Goal: Task Accomplishment & Management: Manage account settings

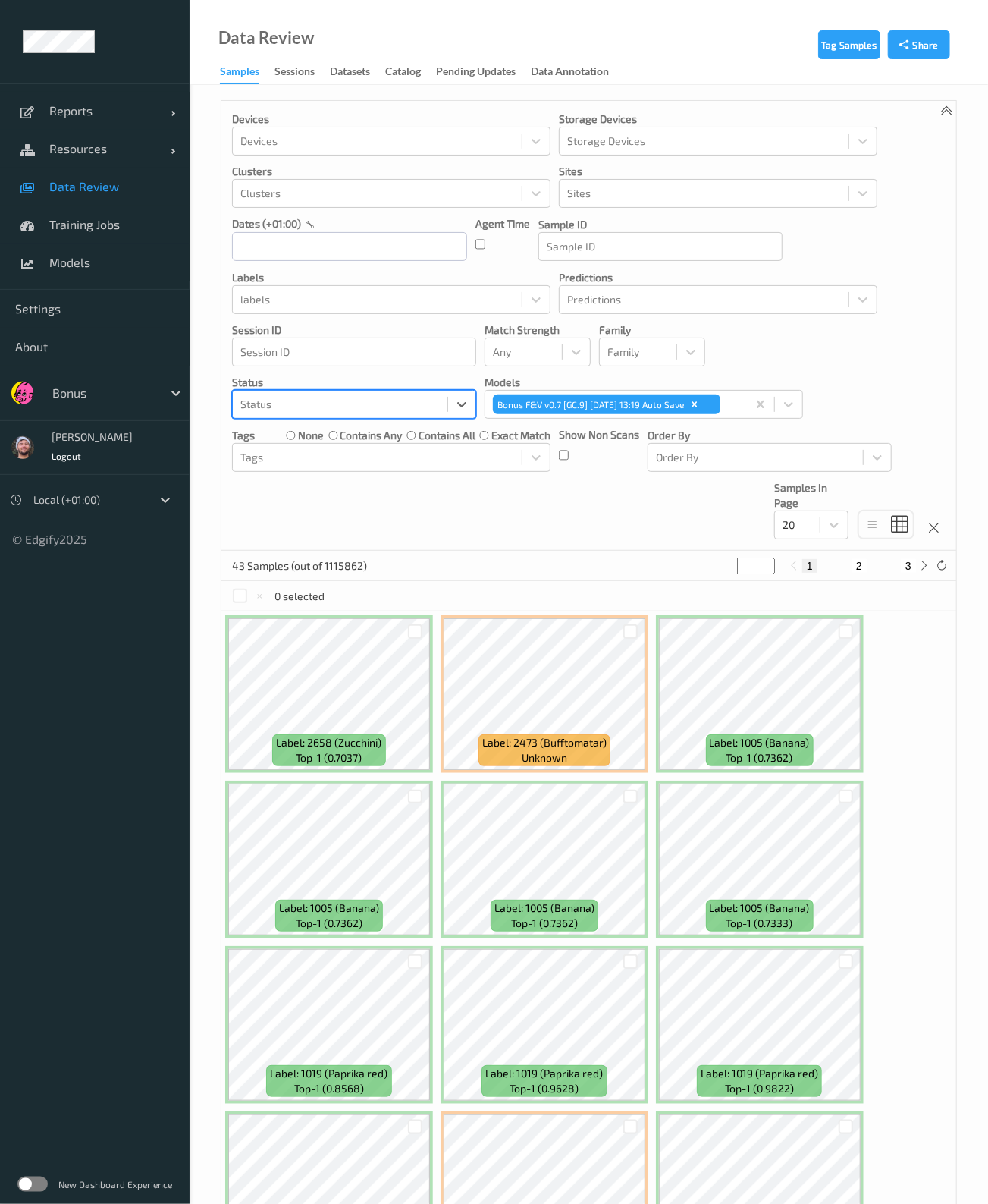
click at [95, 184] on span "Data Review" at bounding box center [112, 187] width 125 height 15
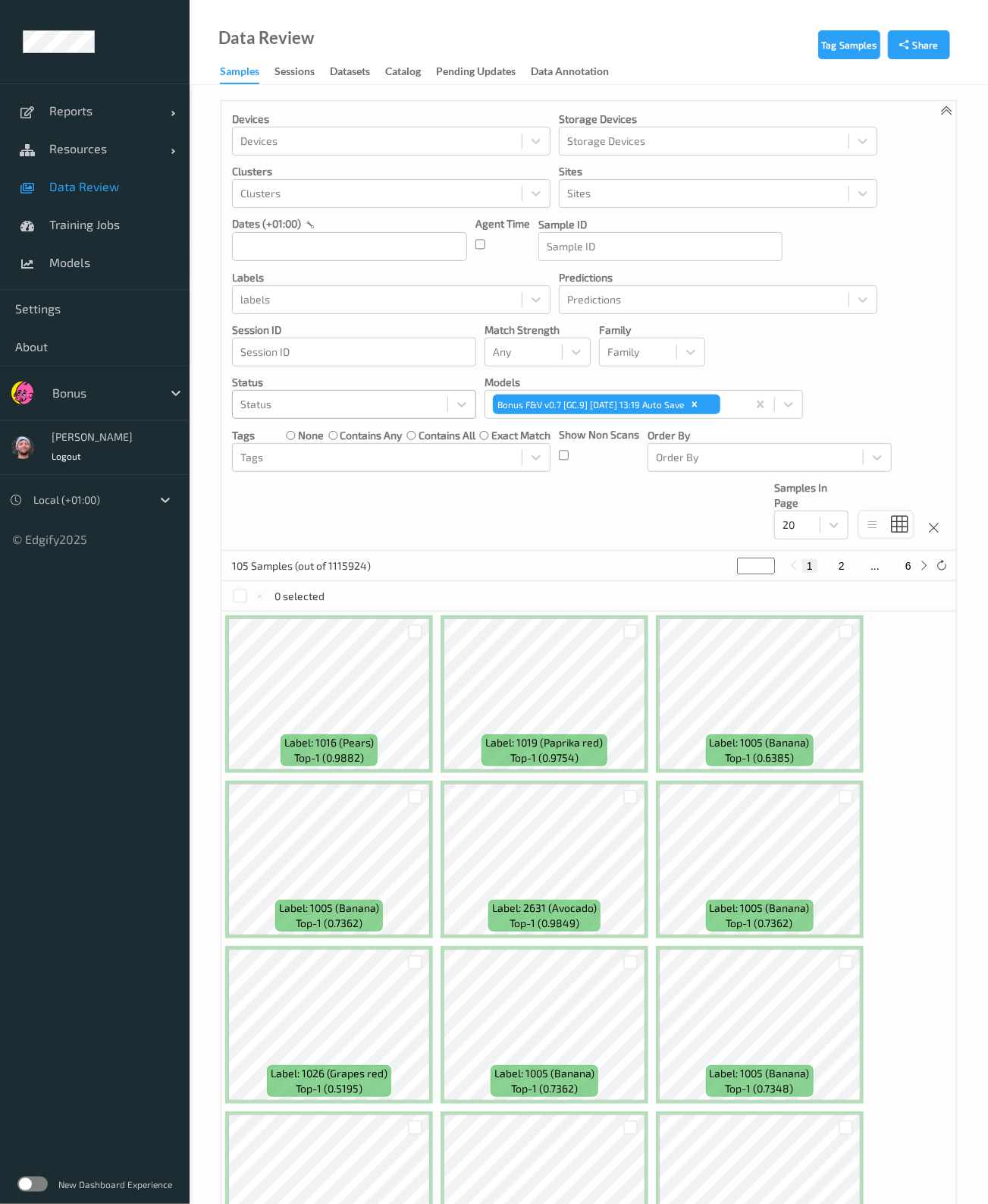
click at [416, 404] on div at bounding box center [340, 404] width 199 height 18
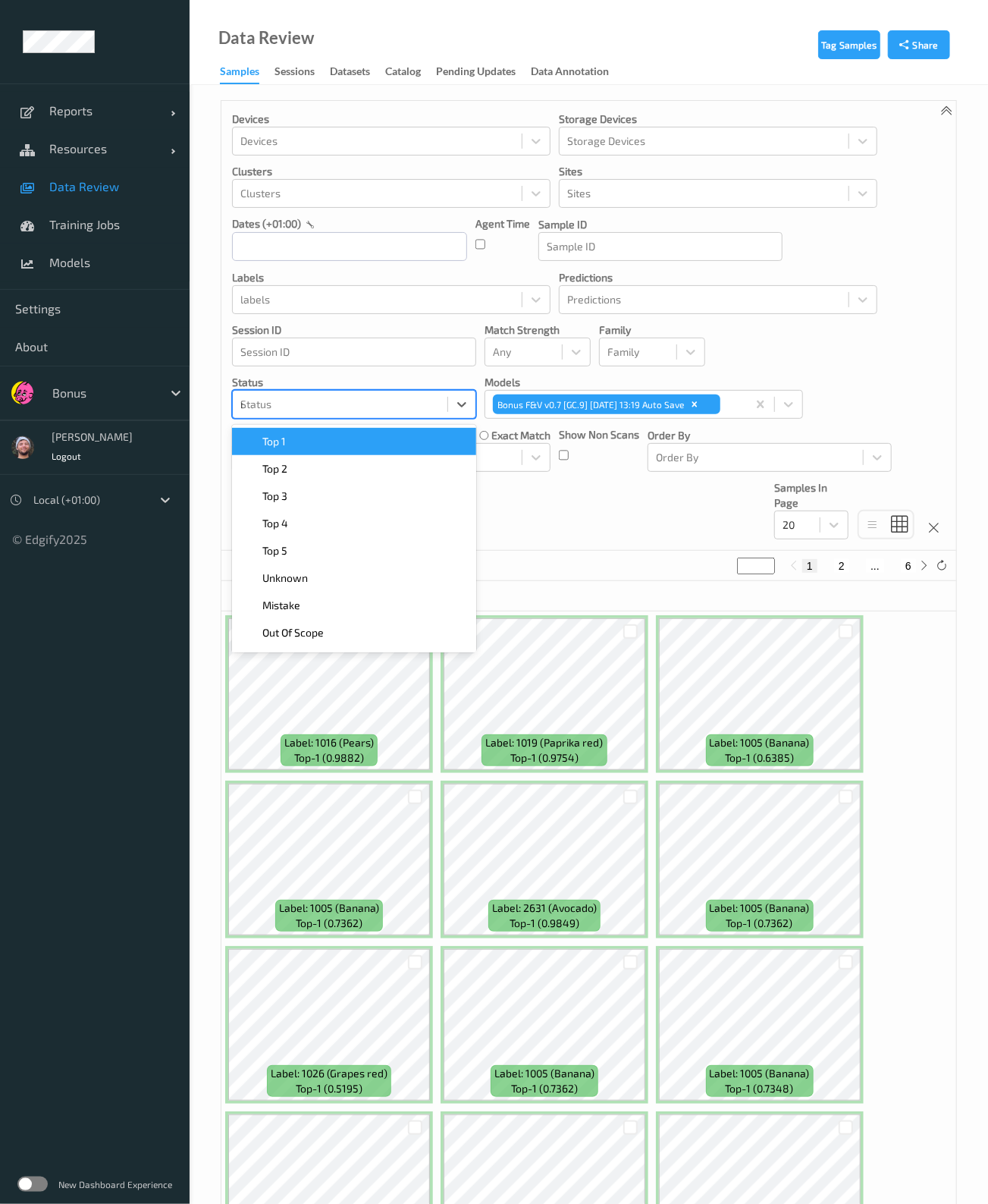
type input "mis"
type input "unkn"
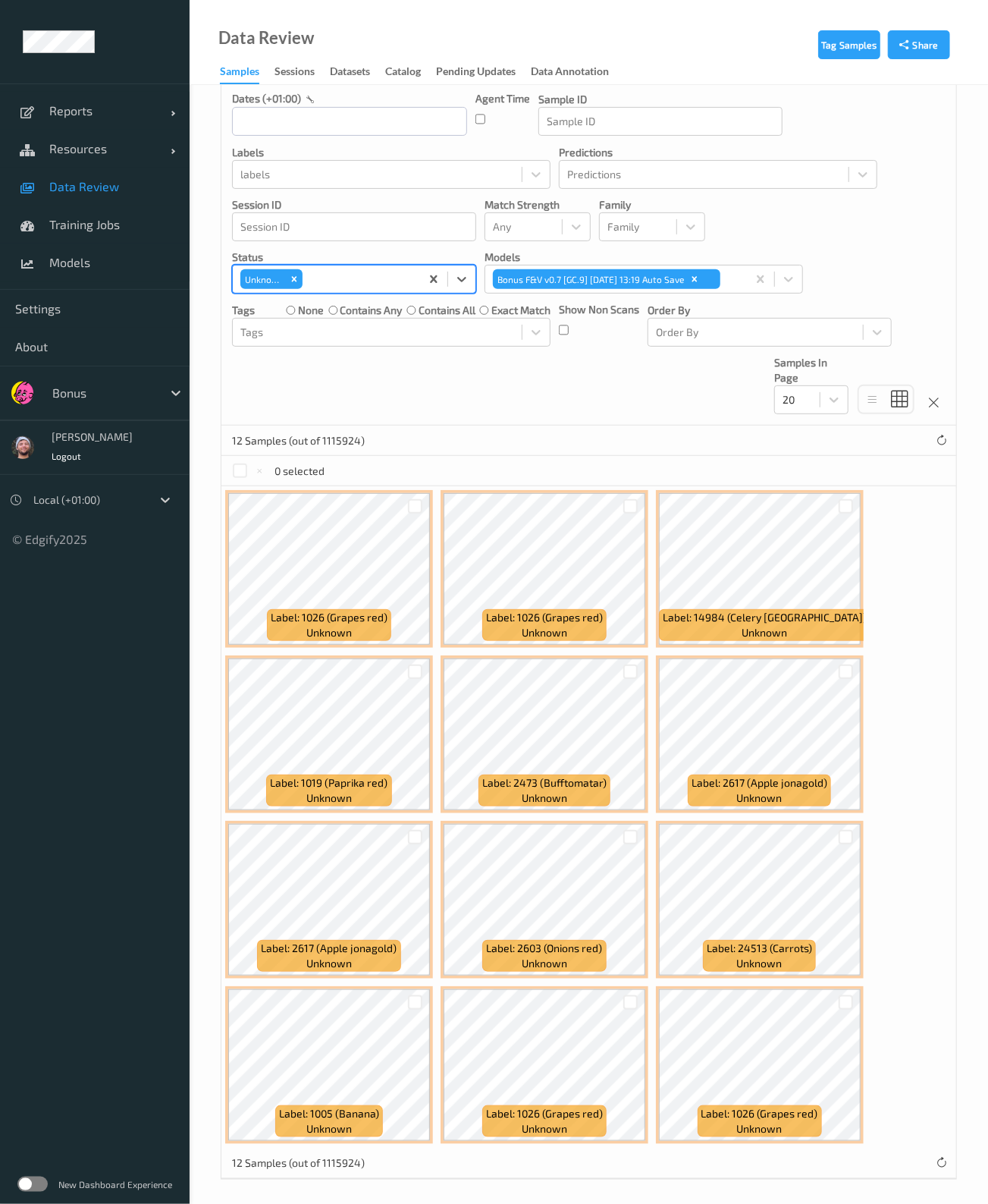
scroll to position [123, 0]
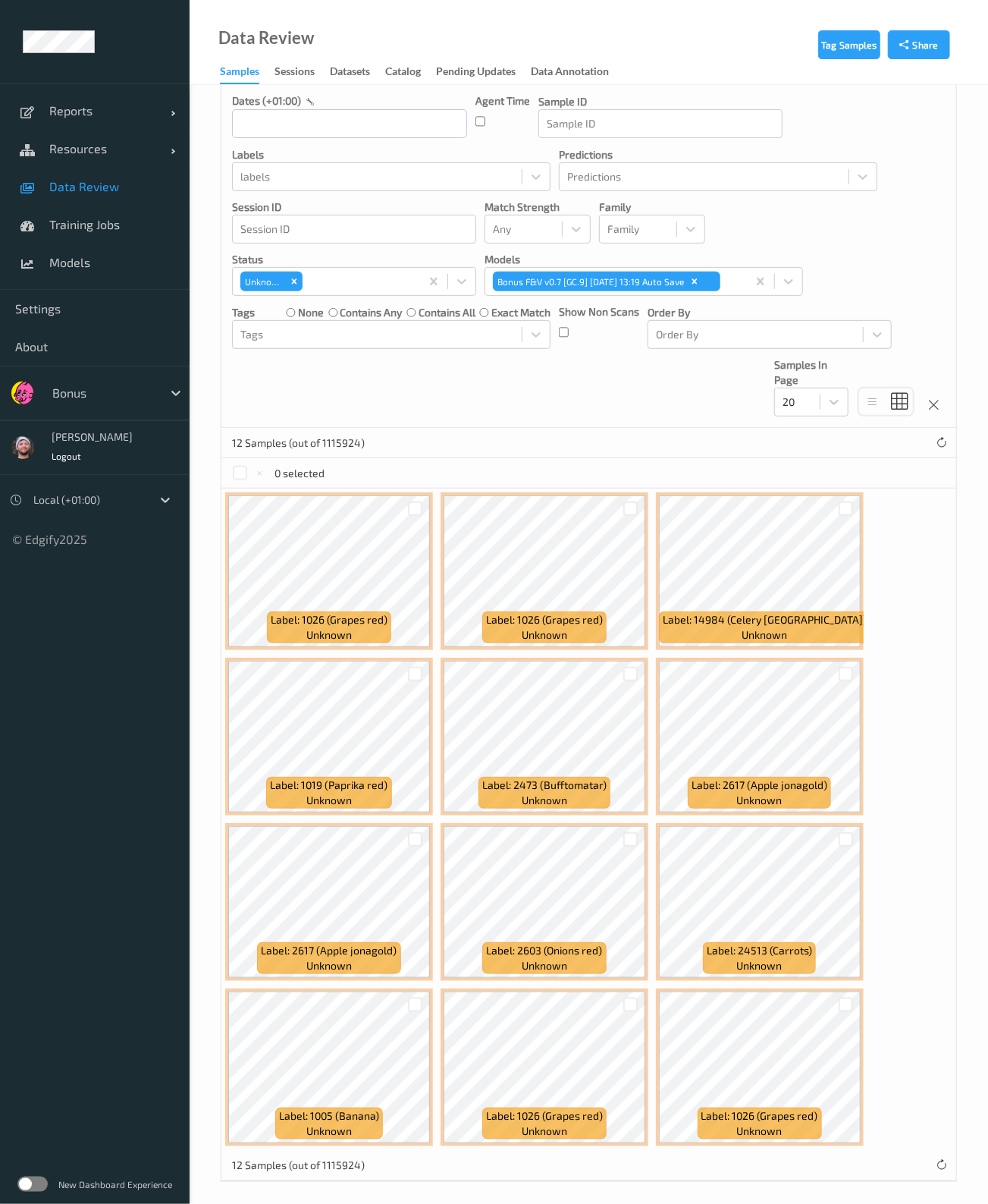
click at [622, 21] on div "Data Review Samples Sessions Datasets Catalog Pending Updates Data Annotation" at bounding box center [588, 43] width 799 height 85
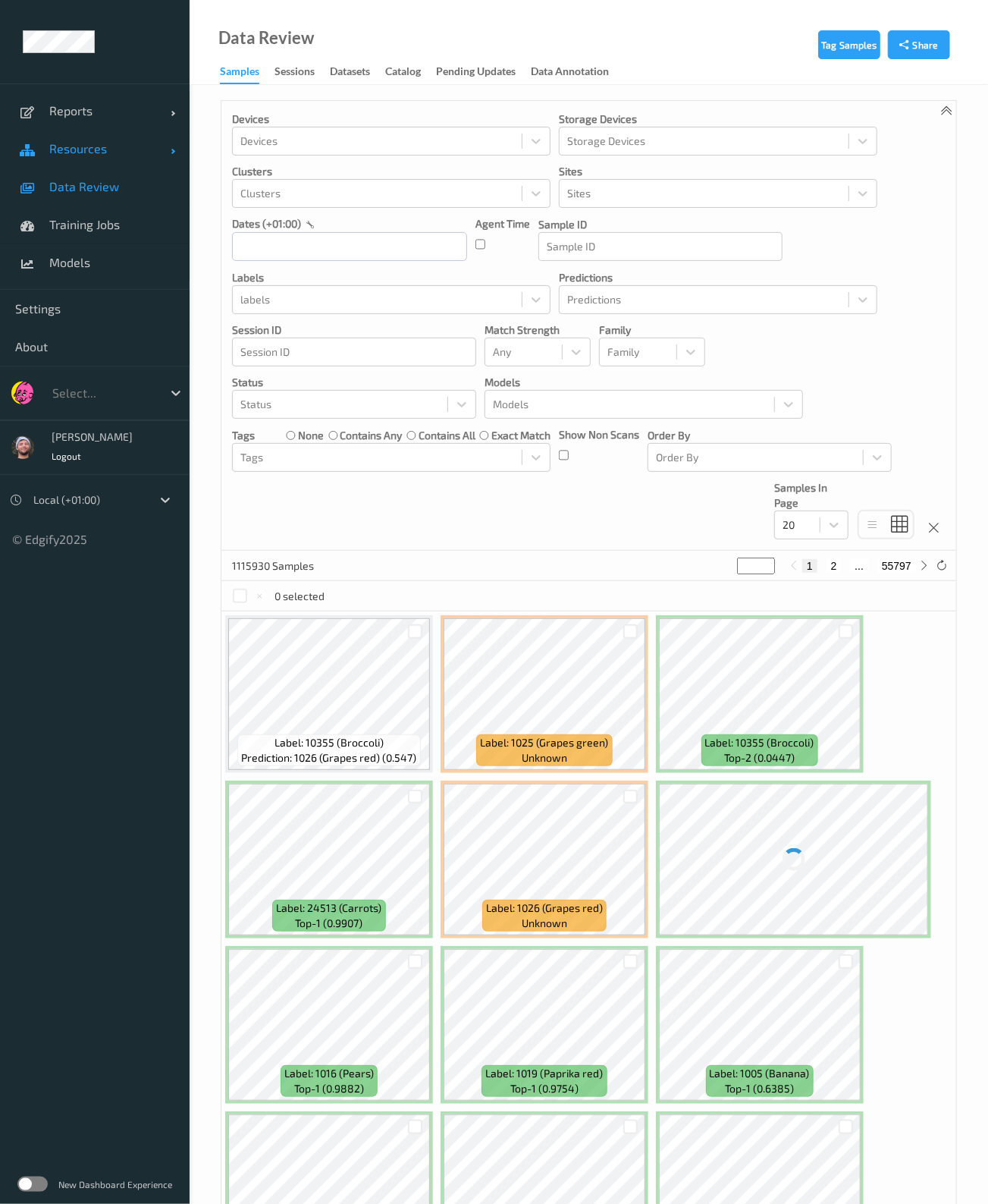
click at [114, 160] on link "Resources" at bounding box center [94, 149] width 189 height 38
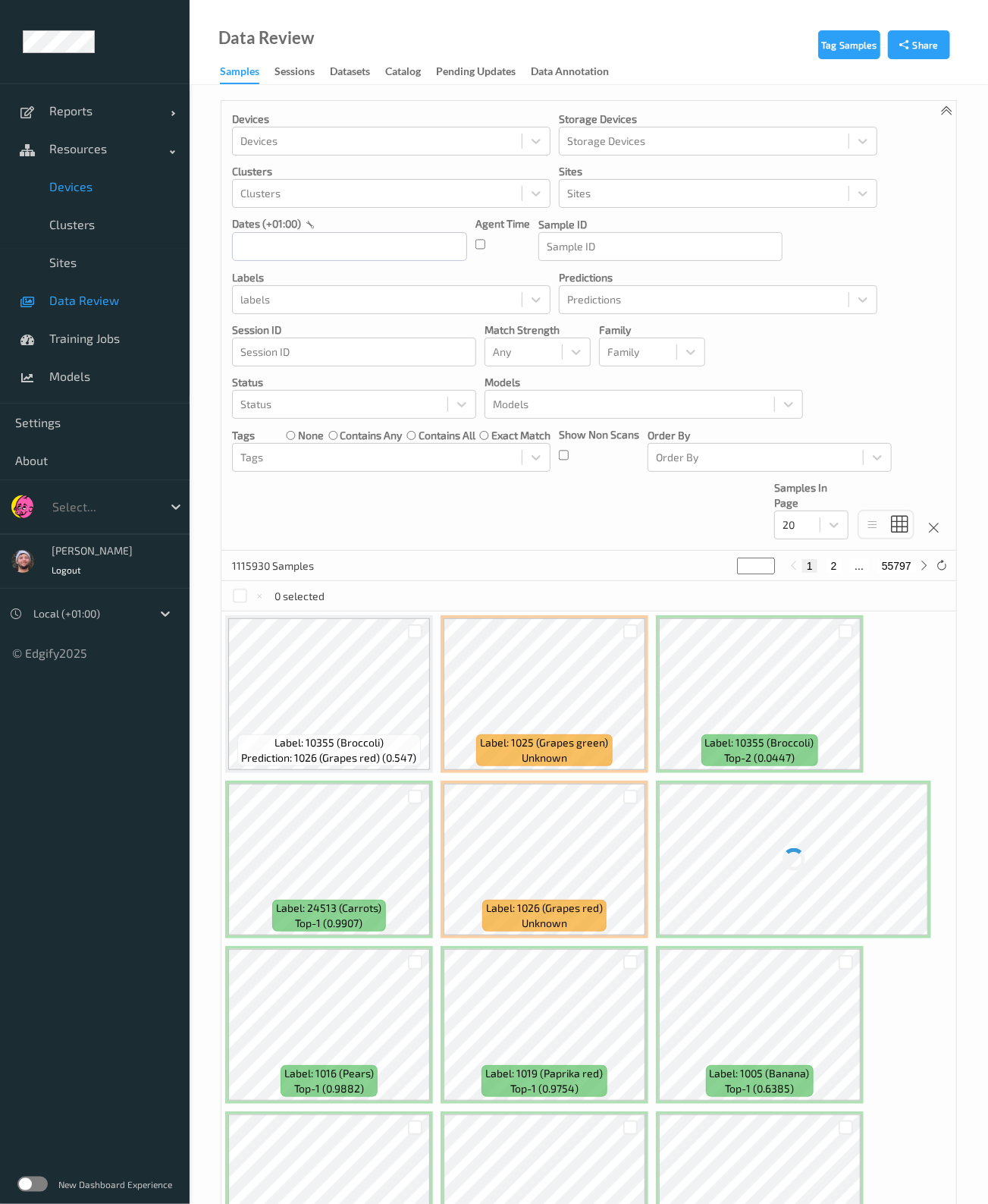
click at [94, 190] on span "Devices" at bounding box center [112, 187] width 125 height 15
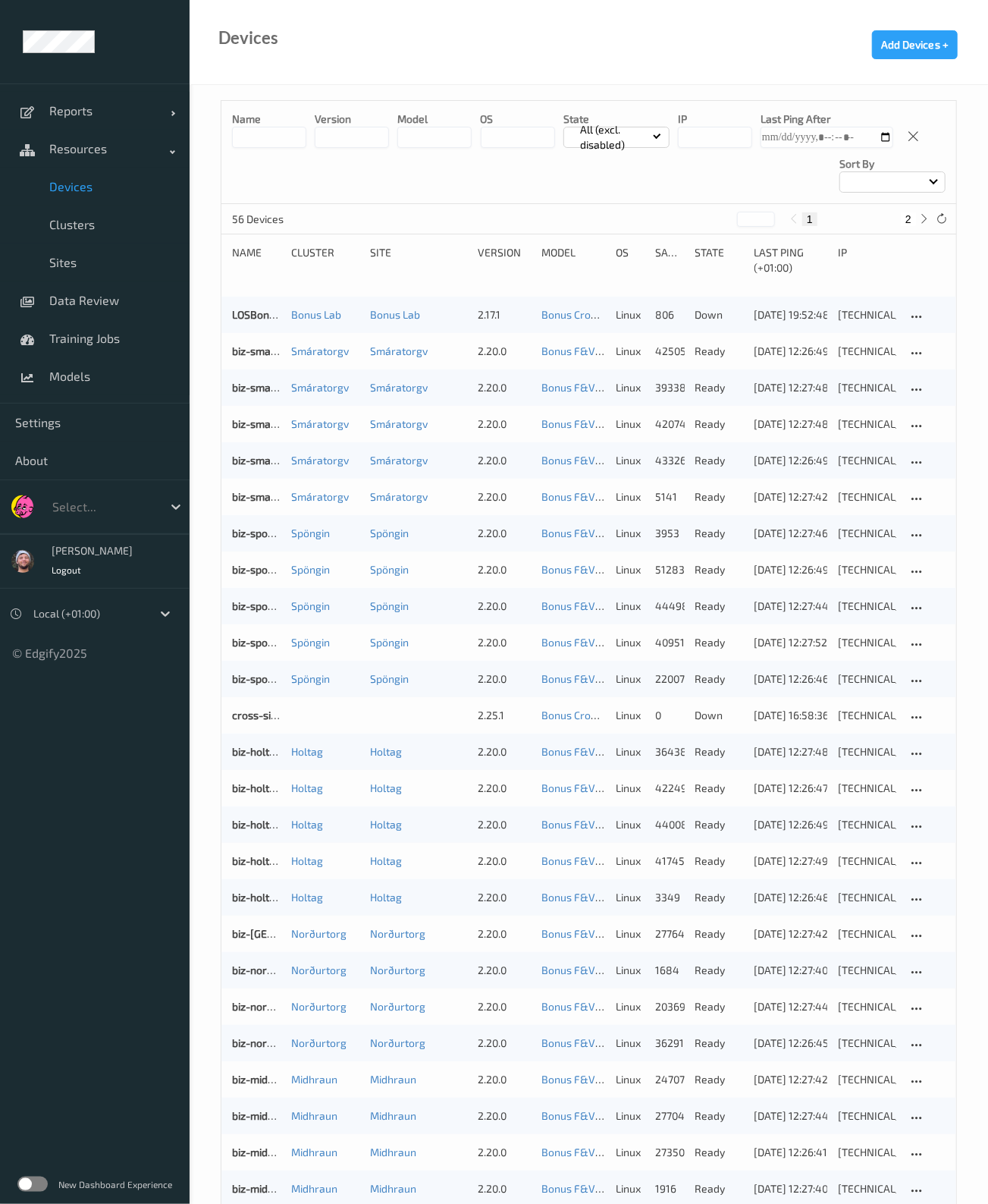
click at [103, 509] on div "Select..." at bounding box center [103, 507] width 118 height 24
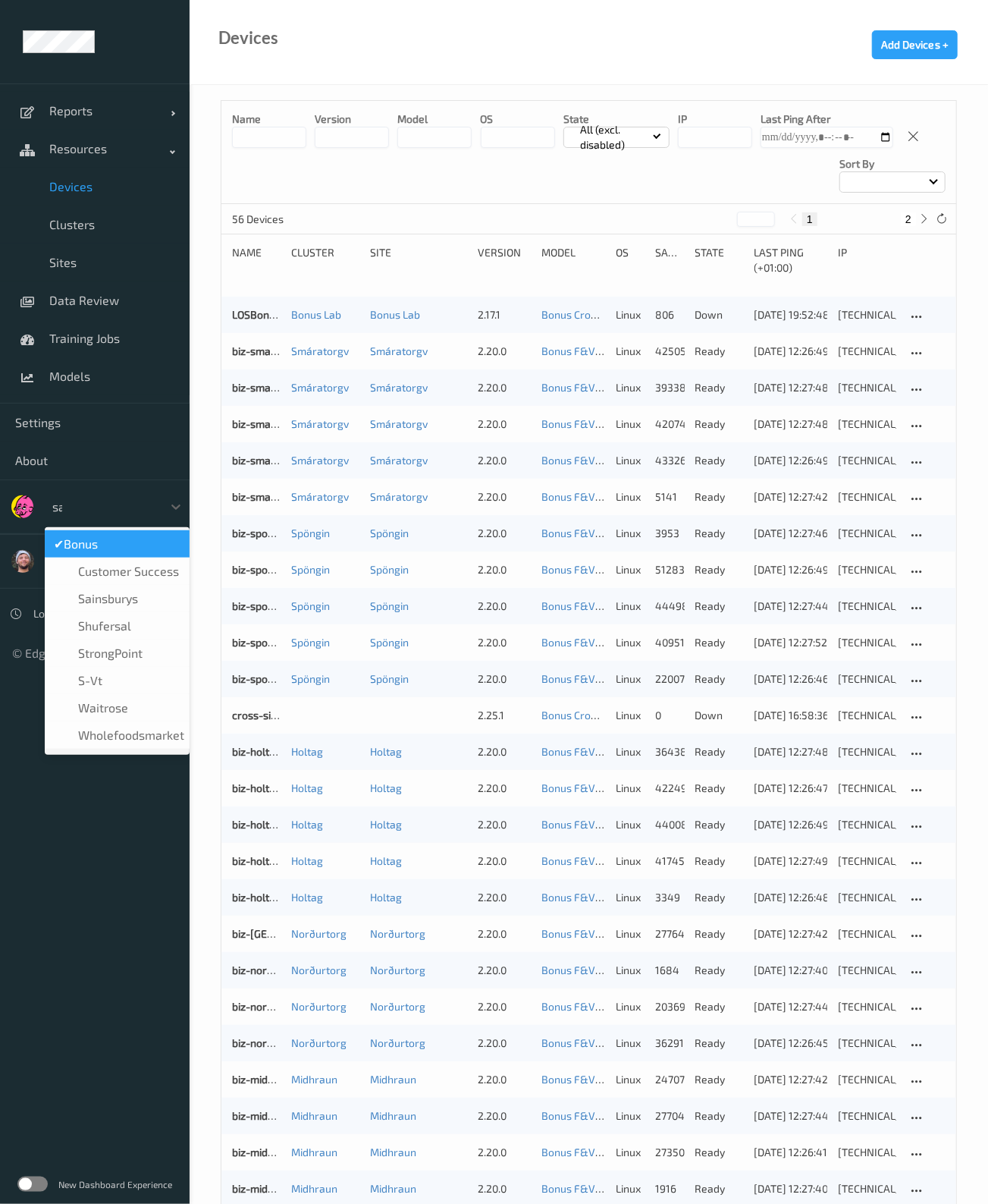
type input "sain"
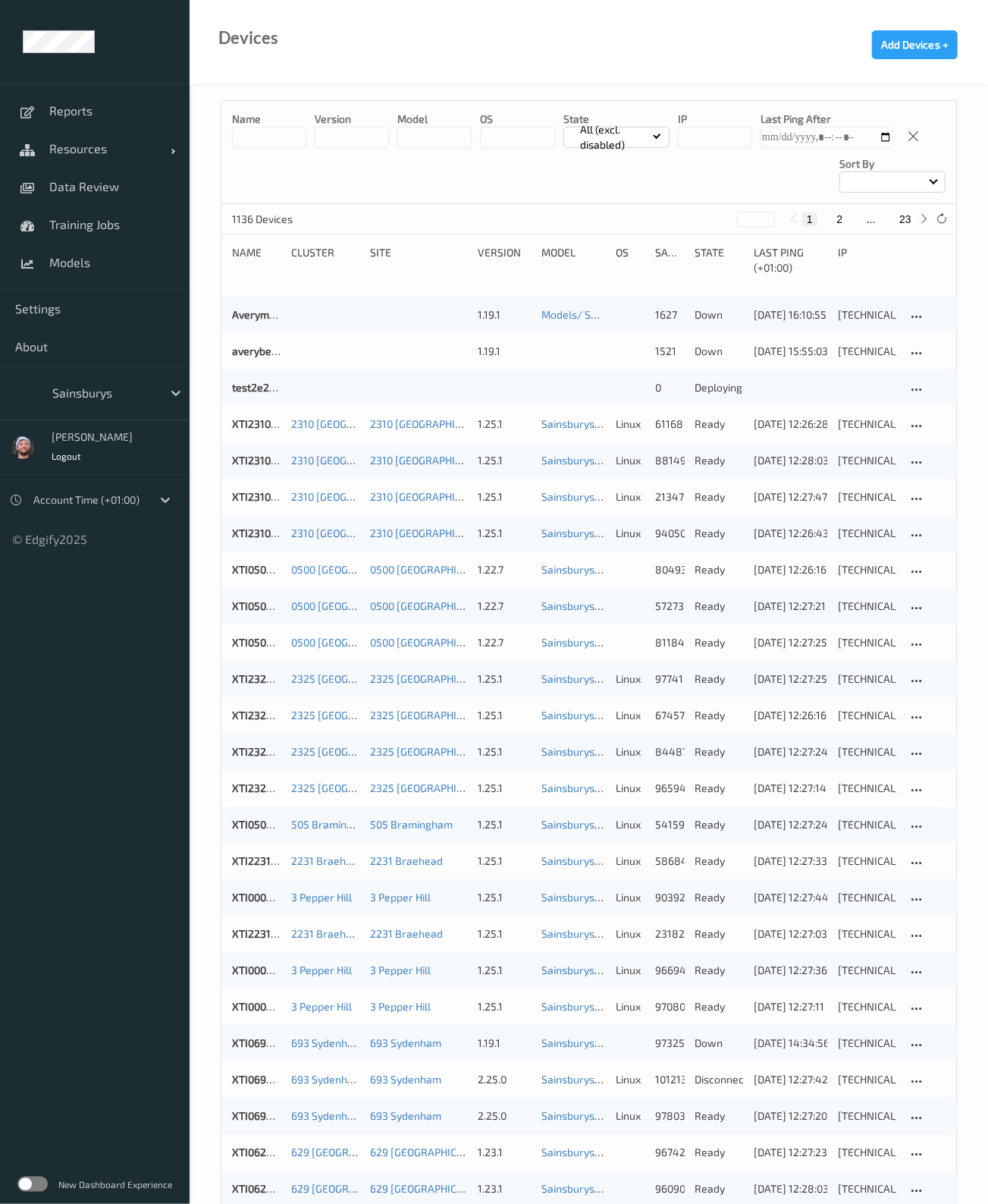
click at [277, 135] on input at bounding box center [269, 138] width 74 height 21
click at [65, 133] on link "Resources" at bounding box center [94, 149] width 189 height 38
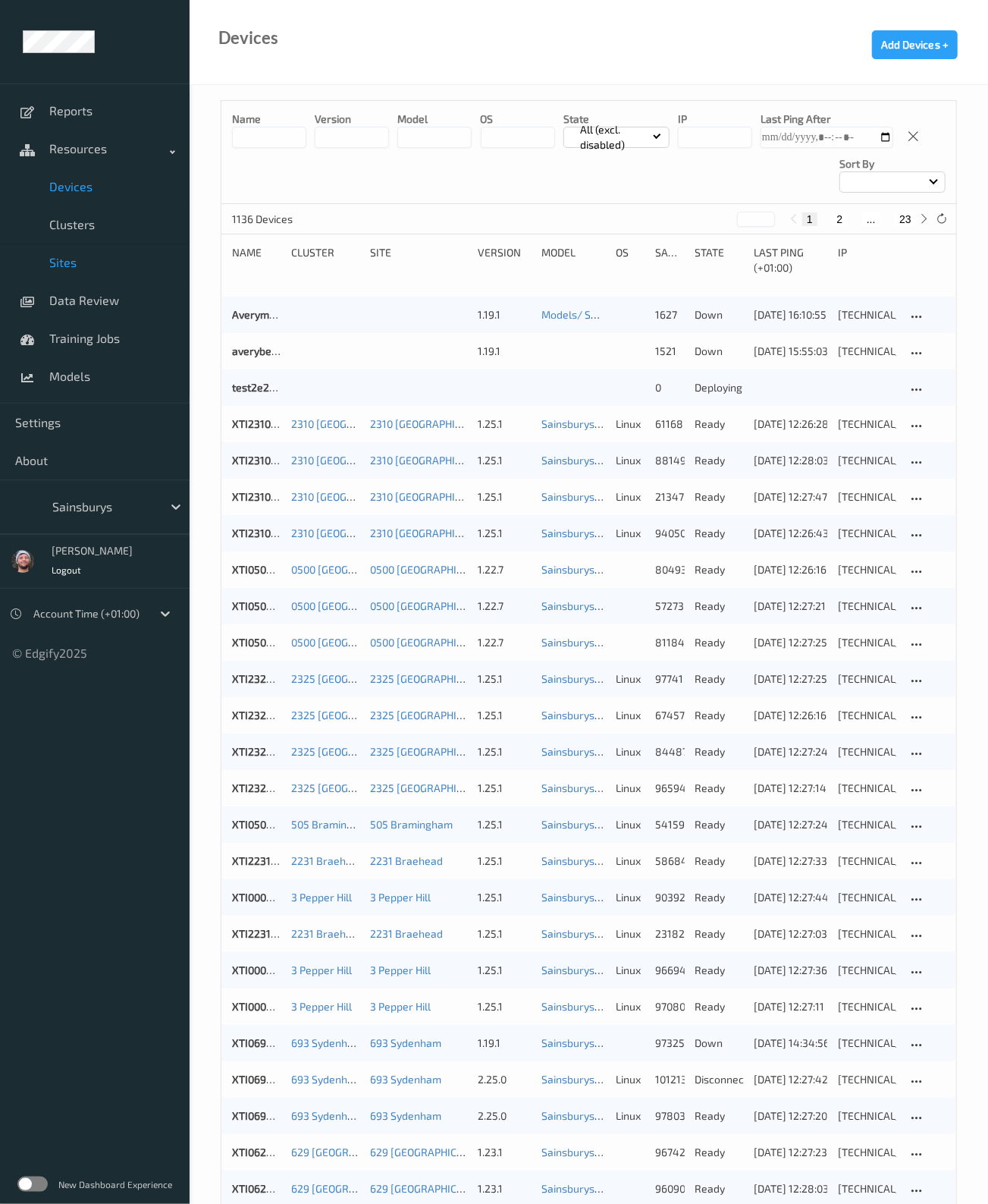
click at [80, 248] on link "Sites" at bounding box center [94, 262] width 189 height 38
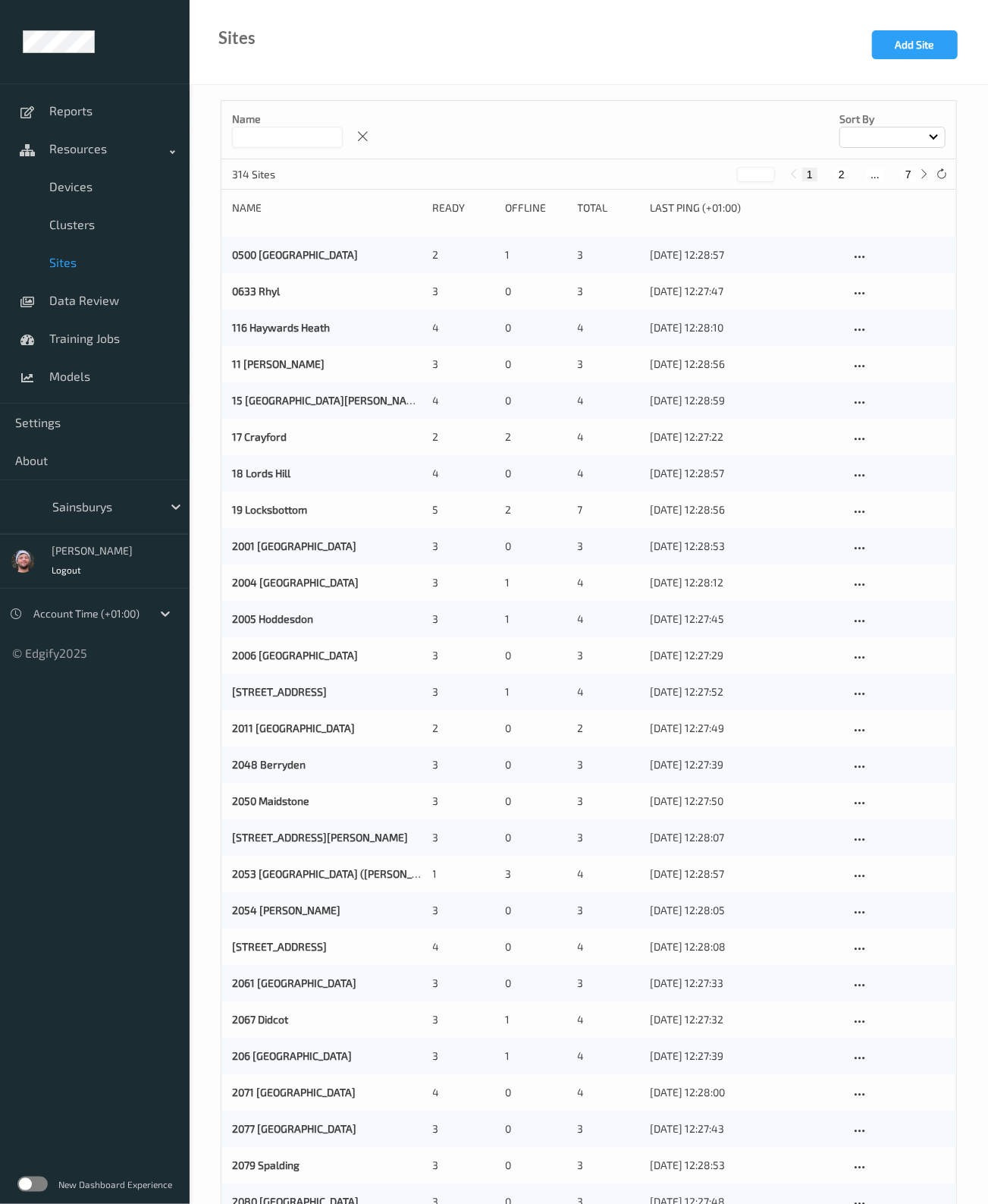
click at [265, 143] on input at bounding box center [287, 138] width 111 height 21
type input "*******"
click at [208, 182] on div "Name ******* Sort by 314 Sites * 1 2 ... 7 Name Ready Offline Total Last Ping (…" at bounding box center [588, 1087] width 799 height 2004
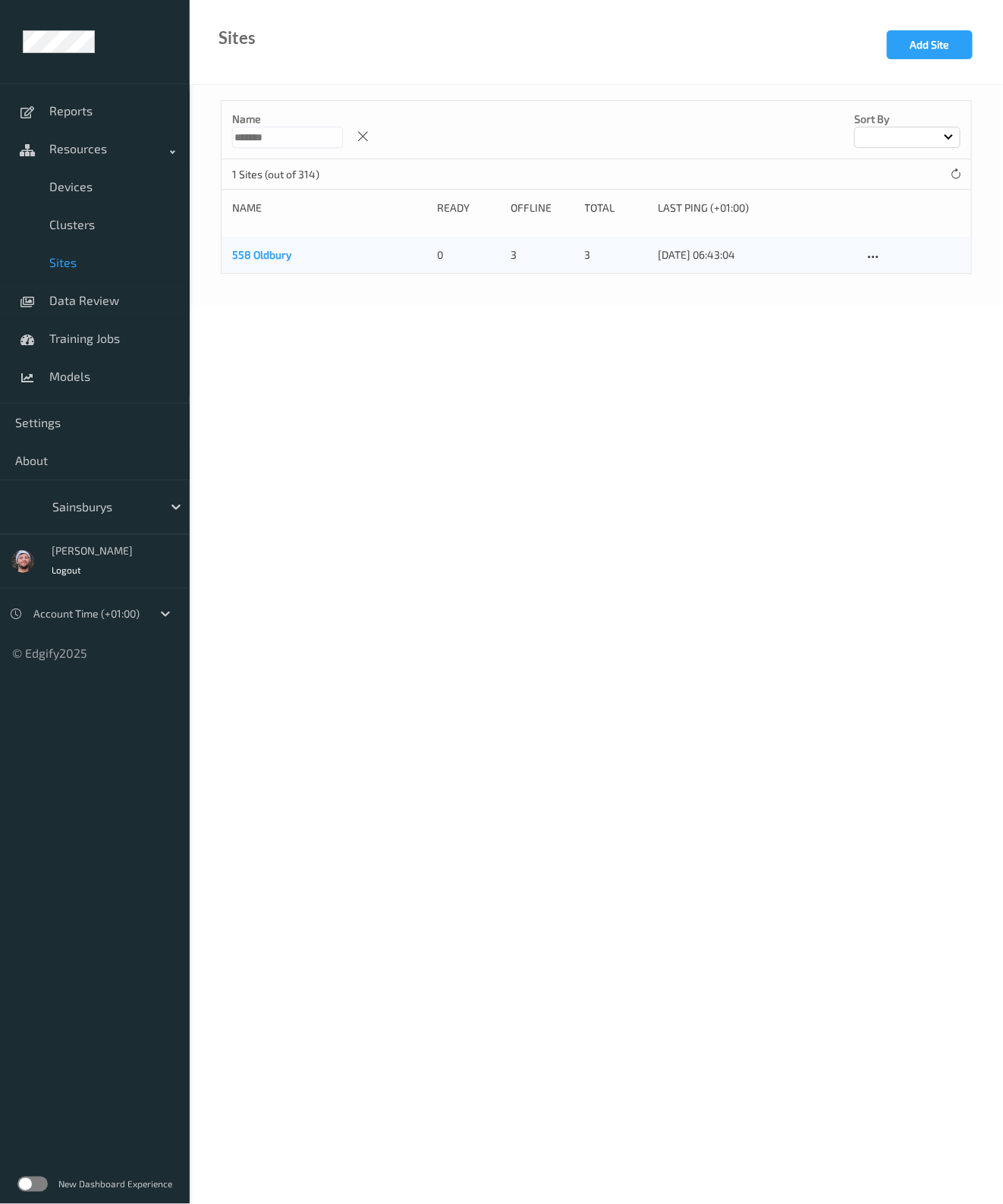
click at [267, 254] on link "558 Oldbury" at bounding box center [262, 254] width 59 height 13
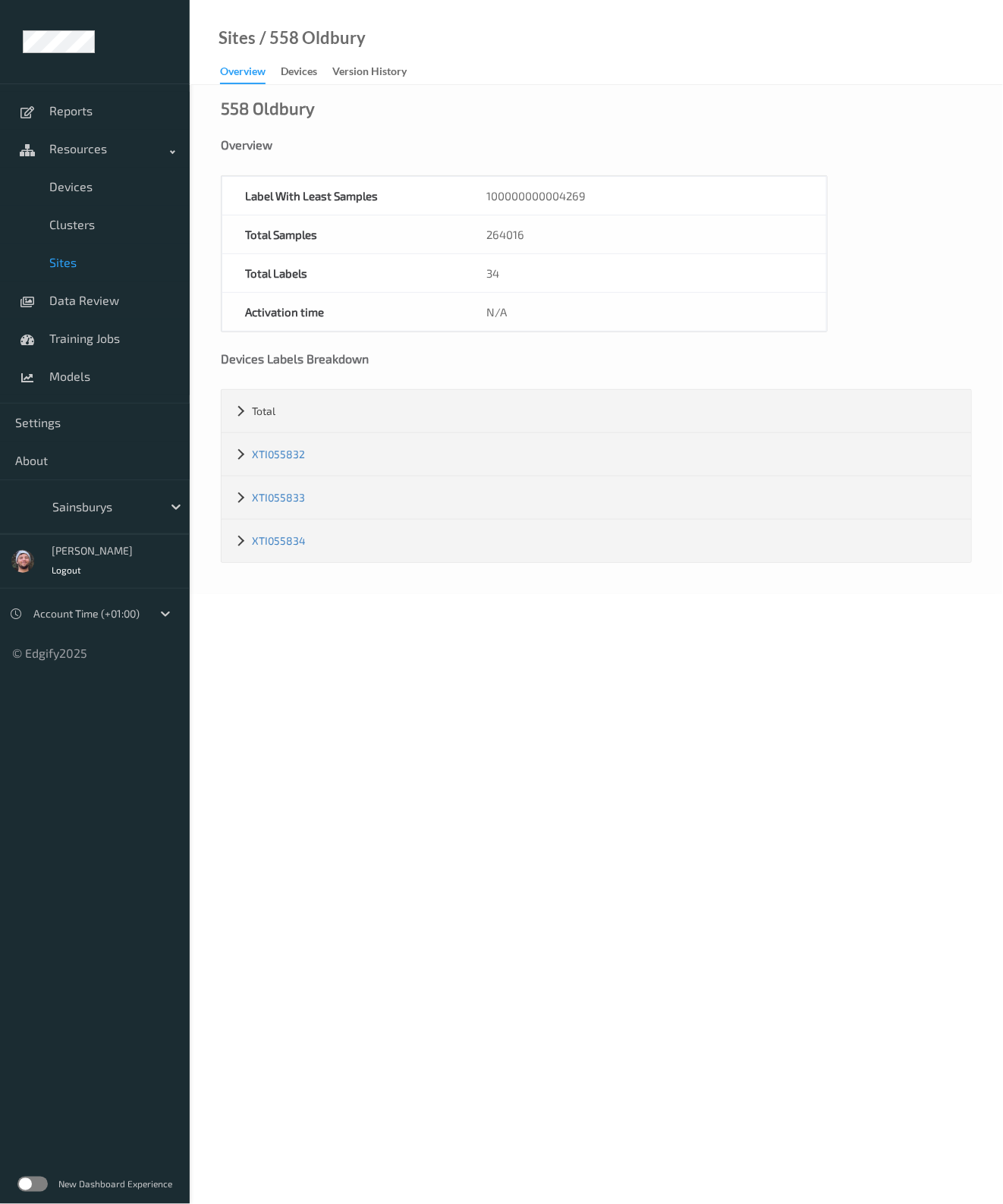
click at [67, 271] on link "Sites" at bounding box center [94, 262] width 189 height 38
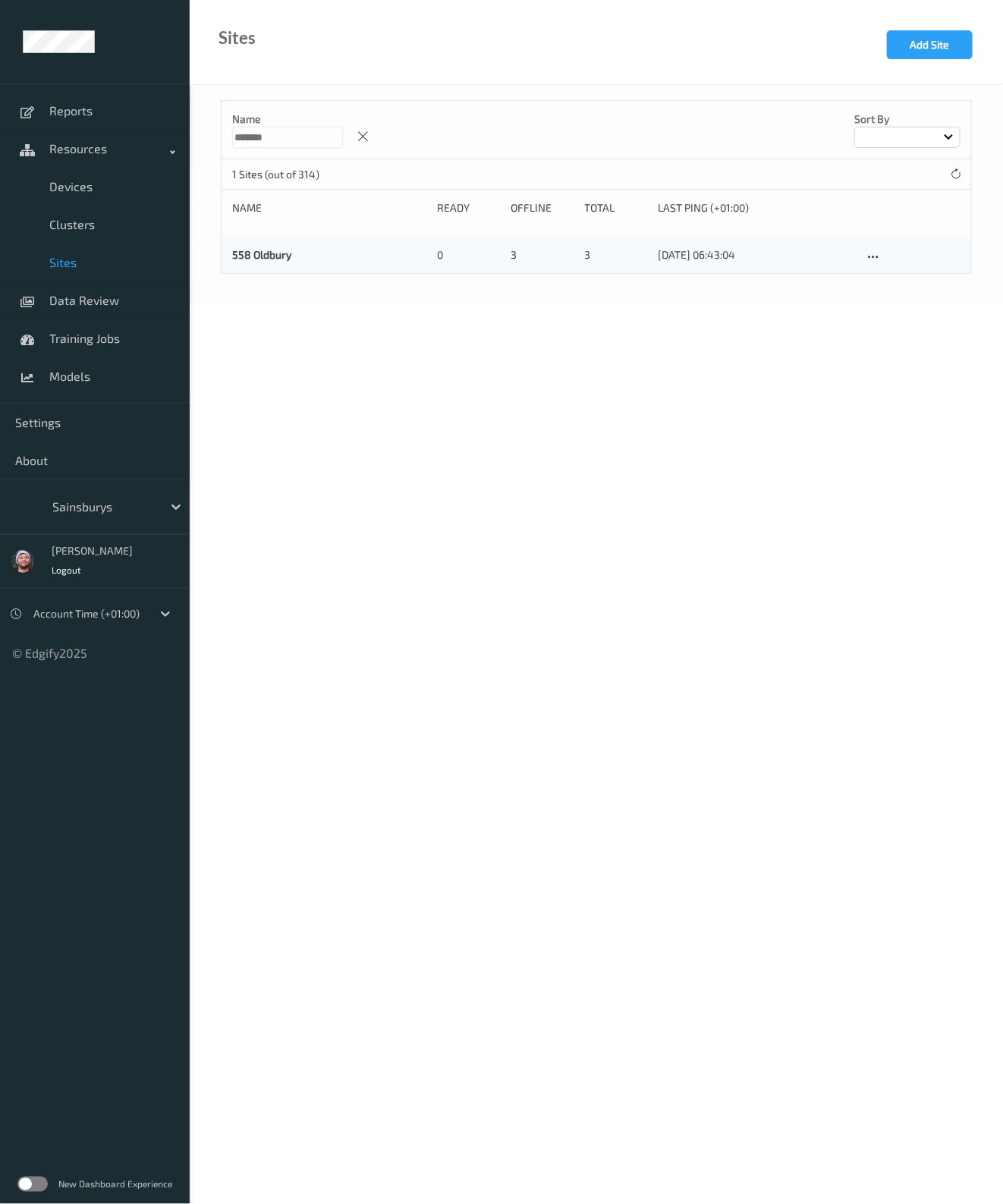
click at [395, 509] on body "Reports Resources Devices Clusters Sites Data Review Training Jobs Models Setti…" at bounding box center [501, 602] width 1003 height 1204
click at [440, 458] on body "Reports Resources Devices Clusters Sites Data Review Training Jobs Models Setti…" at bounding box center [501, 602] width 1003 height 1204
click at [317, 142] on input "*******" at bounding box center [287, 138] width 111 height 21
click at [112, 176] on link "Devices" at bounding box center [94, 187] width 189 height 38
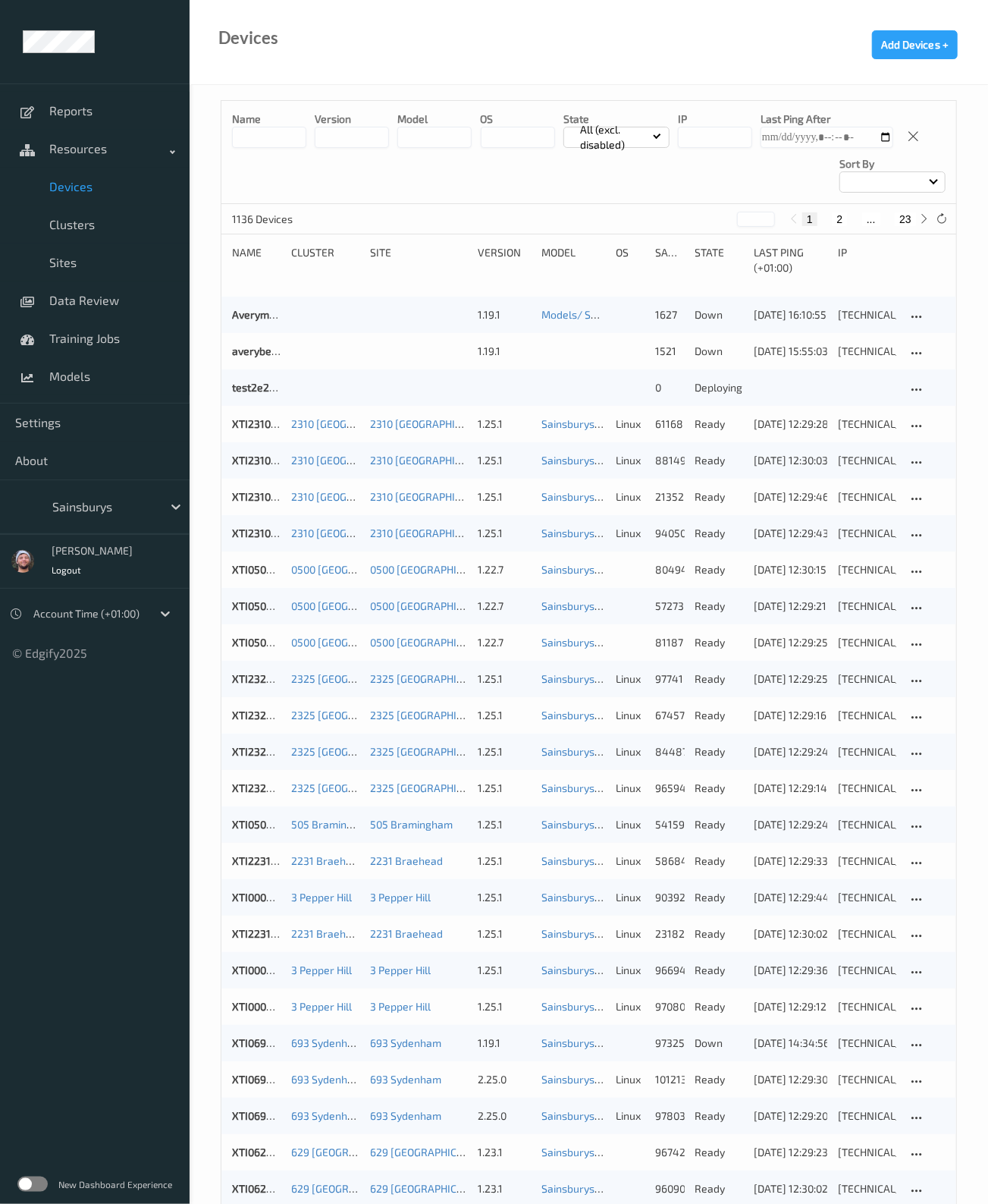
click at [682, 172] on div "Name version model OS State All (excl. disabled) IP Last Ping After Sort by" at bounding box center [588, 153] width 735 height 103
click at [265, 505] on div "XTI231034 2310 Longbridge 2310 Longbridge 1.25.1 Sainsburys v2.9 [DATE] 10:55 A…" at bounding box center [588, 497] width 735 height 36
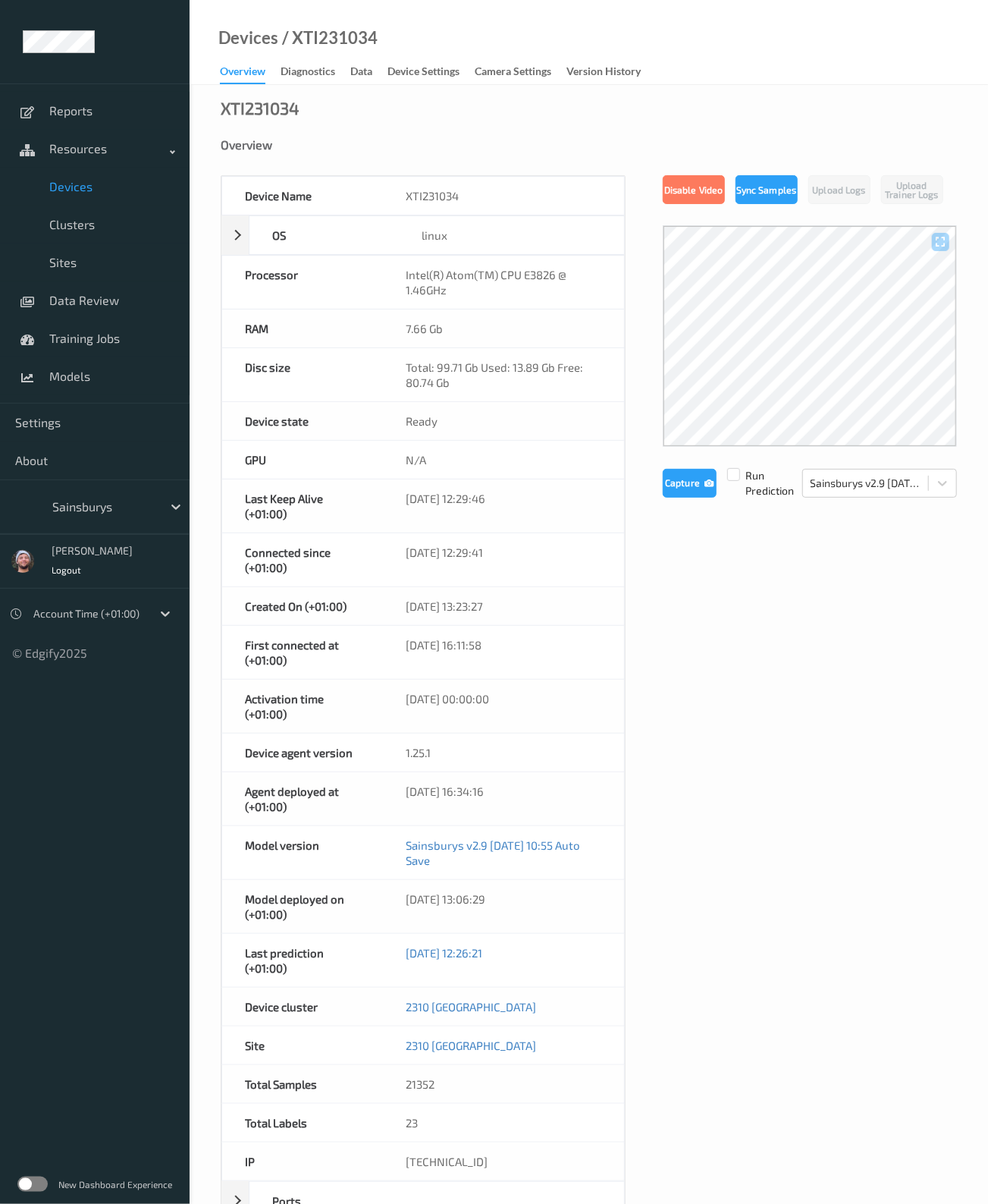
scroll to position [221, 0]
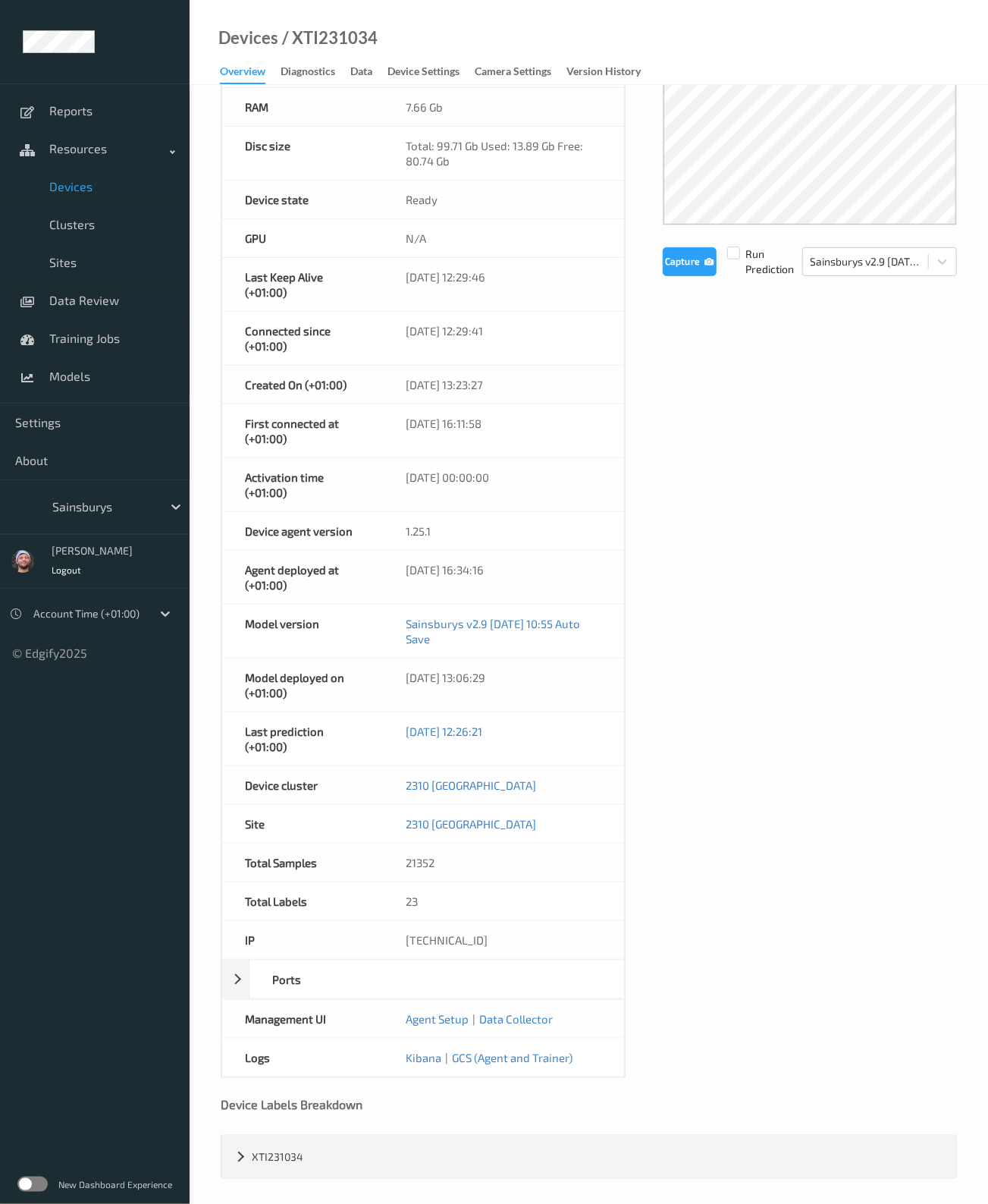
click at [97, 189] on span "Devices" at bounding box center [112, 187] width 125 height 15
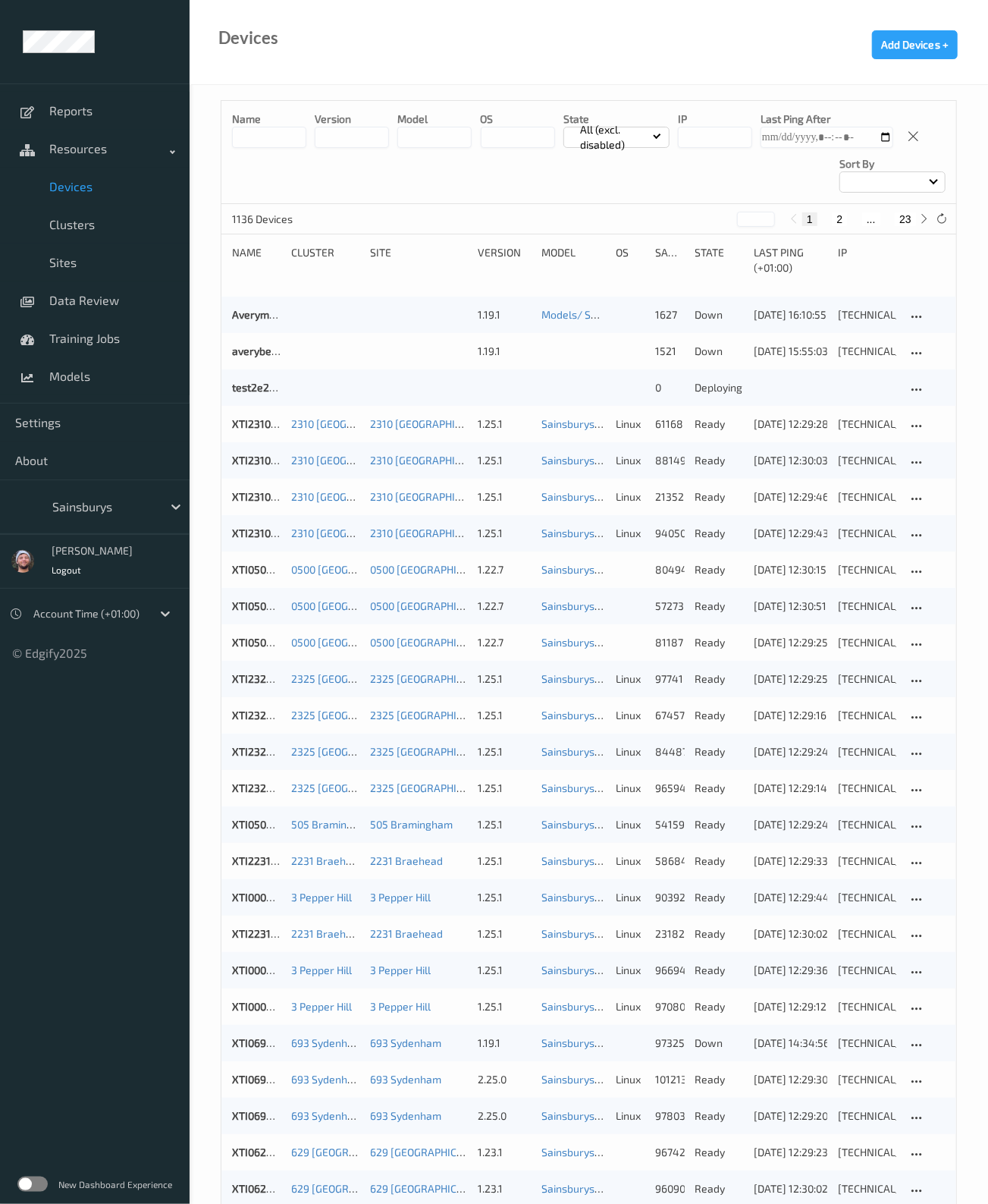
click at [713, 136] on input "string" at bounding box center [715, 138] width 74 height 21
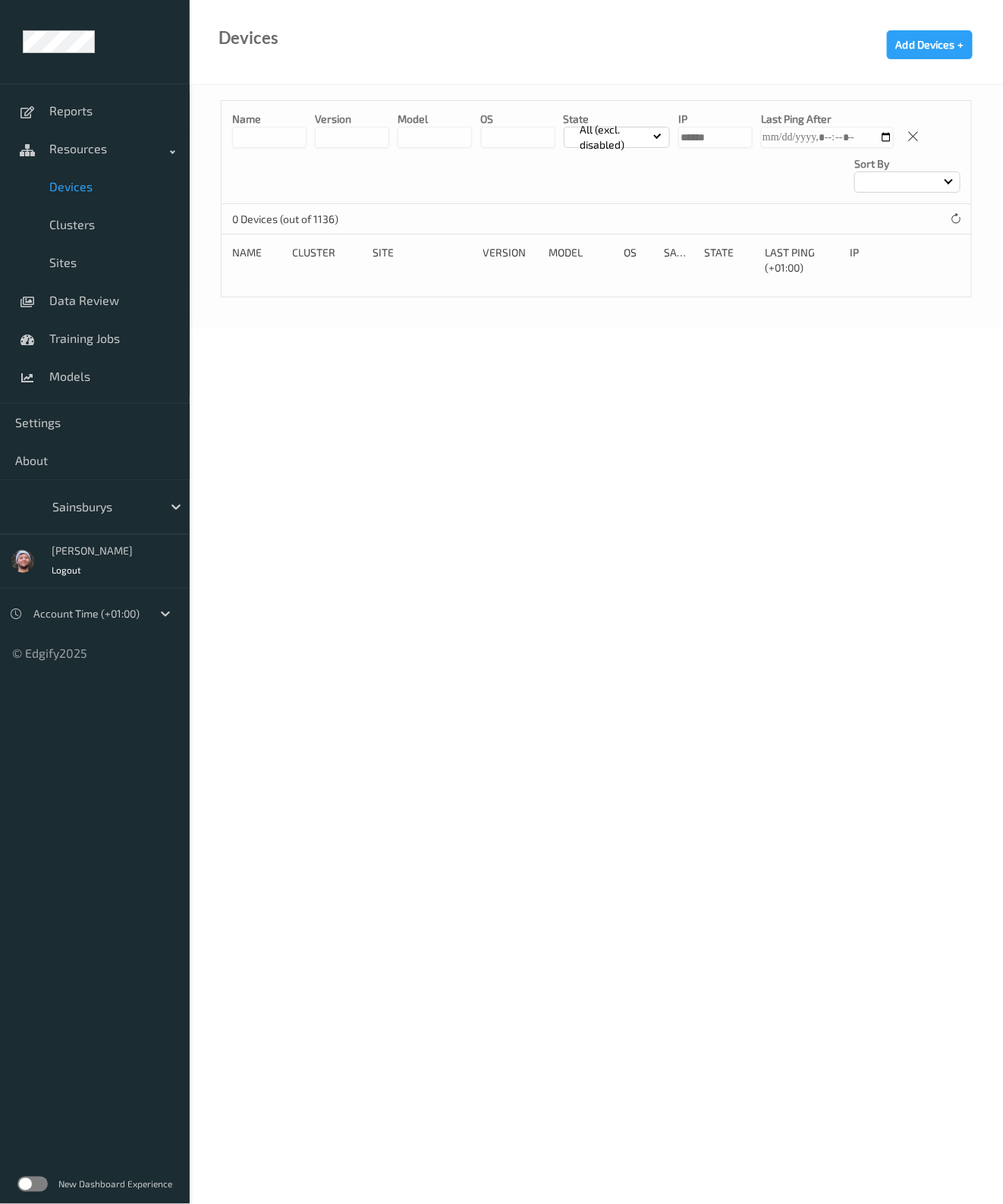
drag, startPoint x: 713, startPoint y: 136, endPoint x: 665, endPoint y: 134, distance: 48.0
click at [665, 134] on div "Name version model OS State All (excl. disabled) IP Last Ping After Sort by" at bounding box center [596, 153] width 750 height 103
type input "******"
click at [560, 135] on div "Name version model OS State All (excl. disabled) IP Last Ping After Sort by" at bounding box center [596, 153] width 750 height 103
click at [584, 138] on p "All (excl. disabled)" at bounding box center [614, 138] width 79 height 30
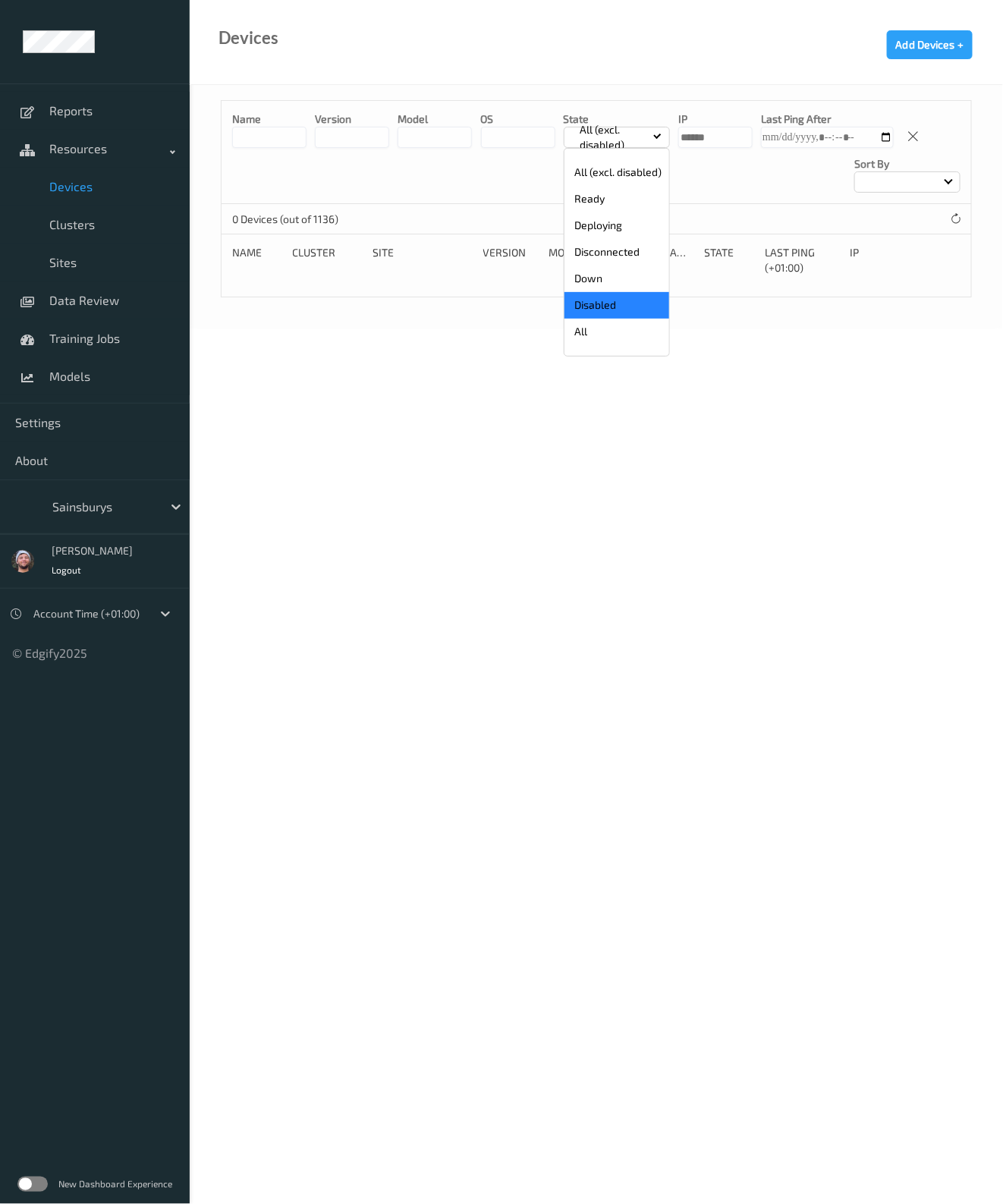
click at [611, 301] on p "Disabled" at bounding box center [617, 305] width 105 height 27
click at [617, 136] on p "Disabled" at bounding box center [601, 138] width 52 height 15
click at [616, 179] on p "All (excl. disabled)" at bounding box center [617, 173] width 105 height 27
click at [619, 141] on p "All (excl. disabled)" at bounding box center [614, 138] width 79 height 30
click at [603, 338] on p "All" at bounding box center [617, 331] width 105 height 27
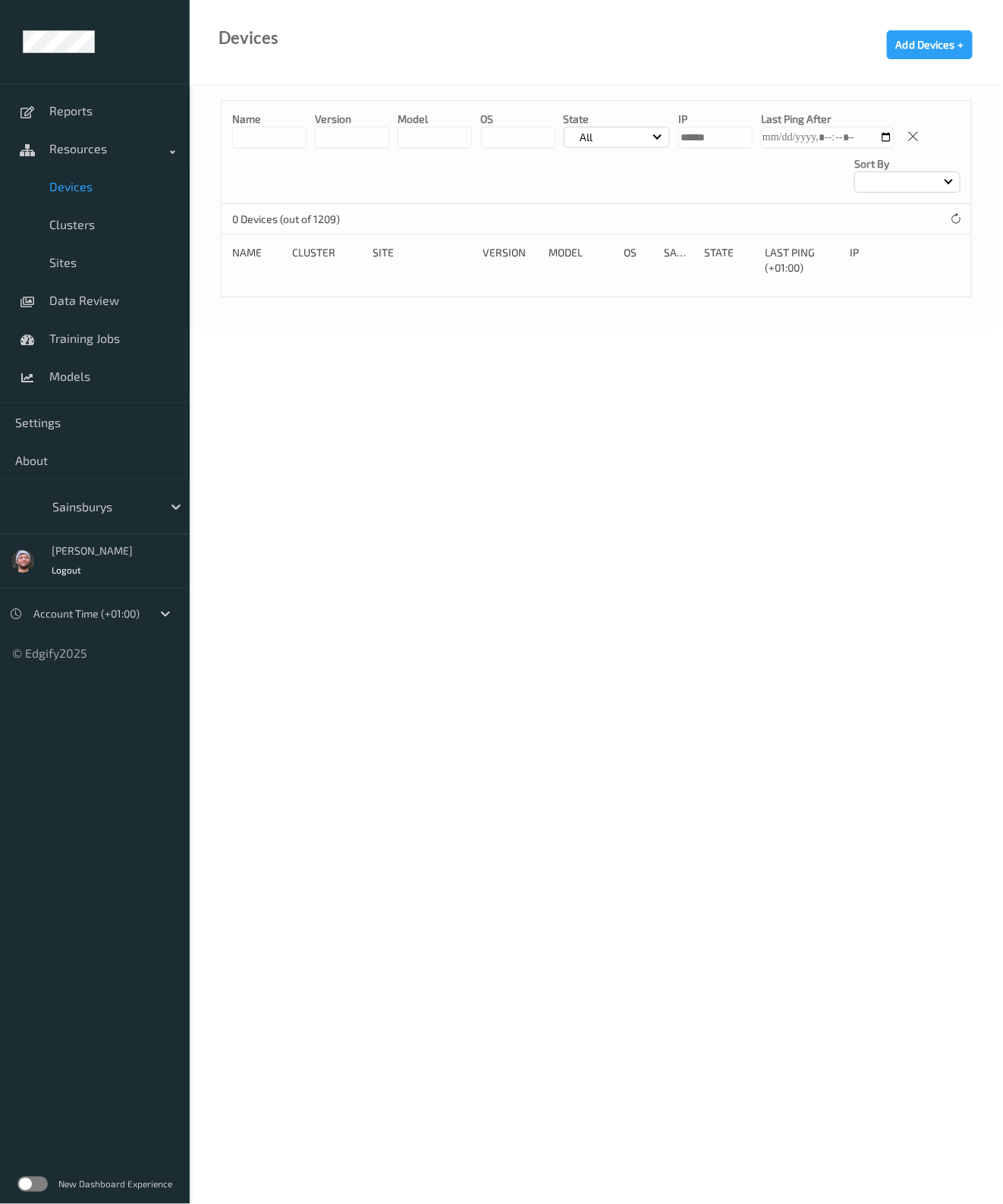
drag, startPoint x: 727, startPoint y: 141, endPoint x: 668, endPoint y: 135, distance: 59.3
click at [668, 135] on div "Name version model OS State All IP Last Ping After Sort by" at bounding box center [596, 153] width 750 height 103
click at [643, 132] on div "All" at bounding box center [617, 138] width 106 height 21
click at [599, 173] on p "All (excl. disabled)" at bounding box center [617, 173] width 105 height 27
click at [725, 150] on div "Name version model OS State All (excl. disabled) IP Last Ping After Sort by" at bounding box center [596, 153] width 750 height 103
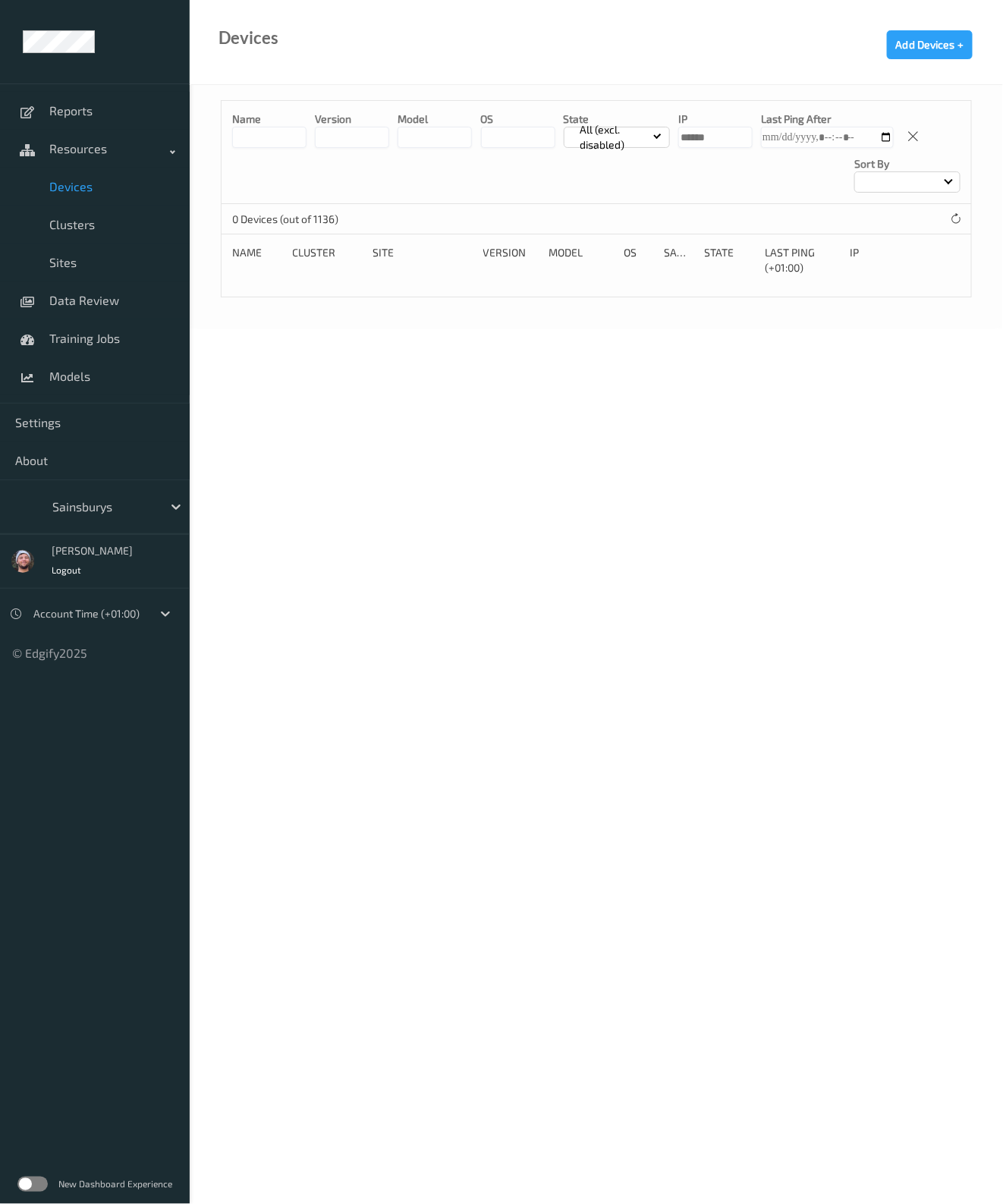
drag, startPoint x: 721, startPoint y: 138, endPoint x: 663, endPoint y: 128, distance: 58.9
click at [663, 128] on div "Name version model OS State All (excl. disabled) IP Last Ping After Sort by" at bounding box center [596, 153] width 750 height 103
click at [634, 74] on div "Devices Add Devices +" at bounding box center [596, 43] width 814 height 85
drag, startPoint x: 725, startPoint y: 135, endPoint x: 646, endPoint y: 125, distance: 79.6
click at [646, 125] on div "Name version model OS State All (excl. disabled) IP Last Ping After Sort by" at bounding box center [596, 153] width 750 height 103
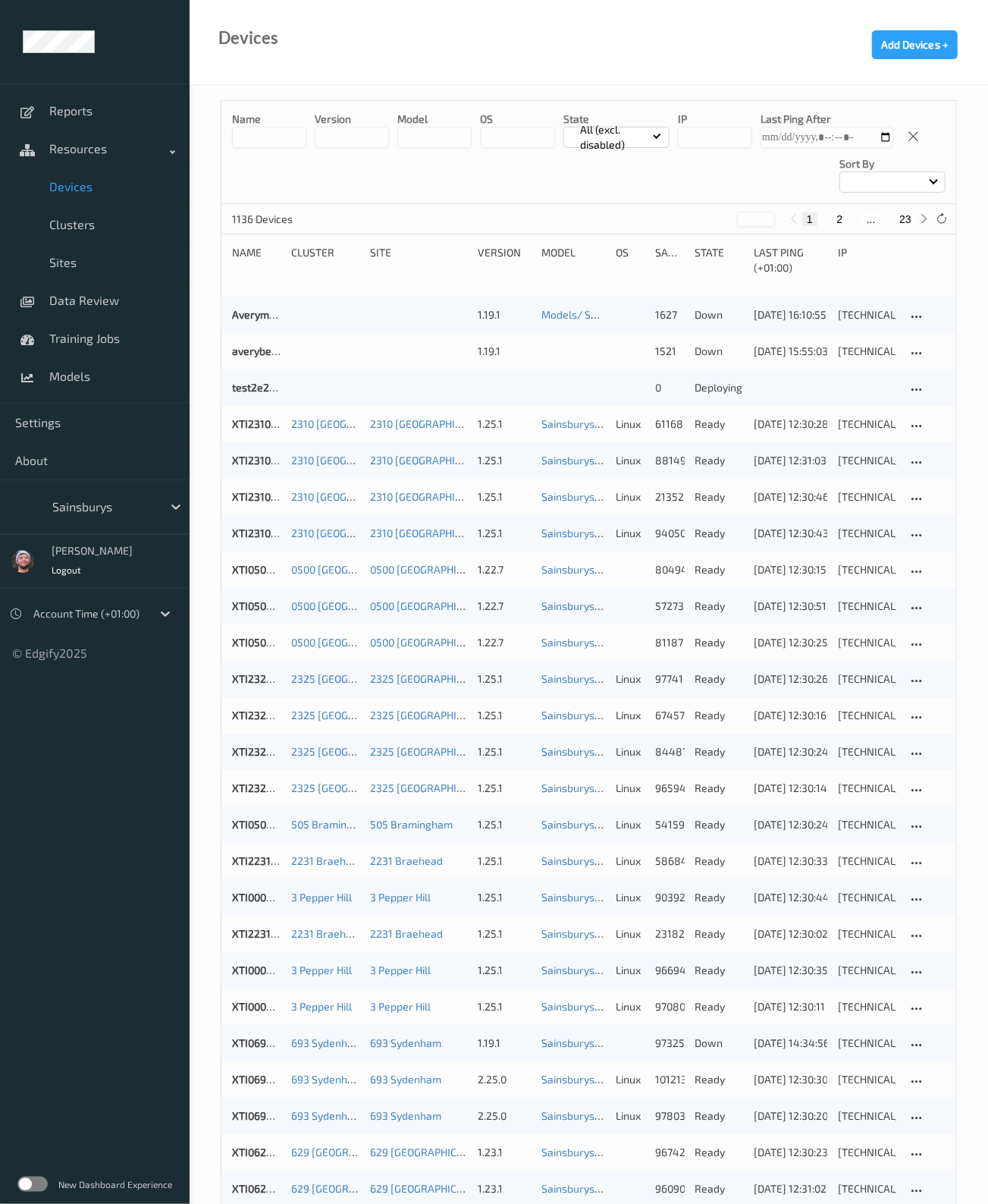
click at [437, 194] on div "Name version model OS State All (excl. disabled) IP Last Ping After Sort by" at bounding box center [588, 153] width 735 height 103
click at [423, 177] on div "Name version model OS State All (excl. disabled) IP Last Ping After Sort by" at bounding box center [588, 153] width 735 height 103
click at [334, 142] on input "string" at bounding box center [352, 138] width 74 height 21
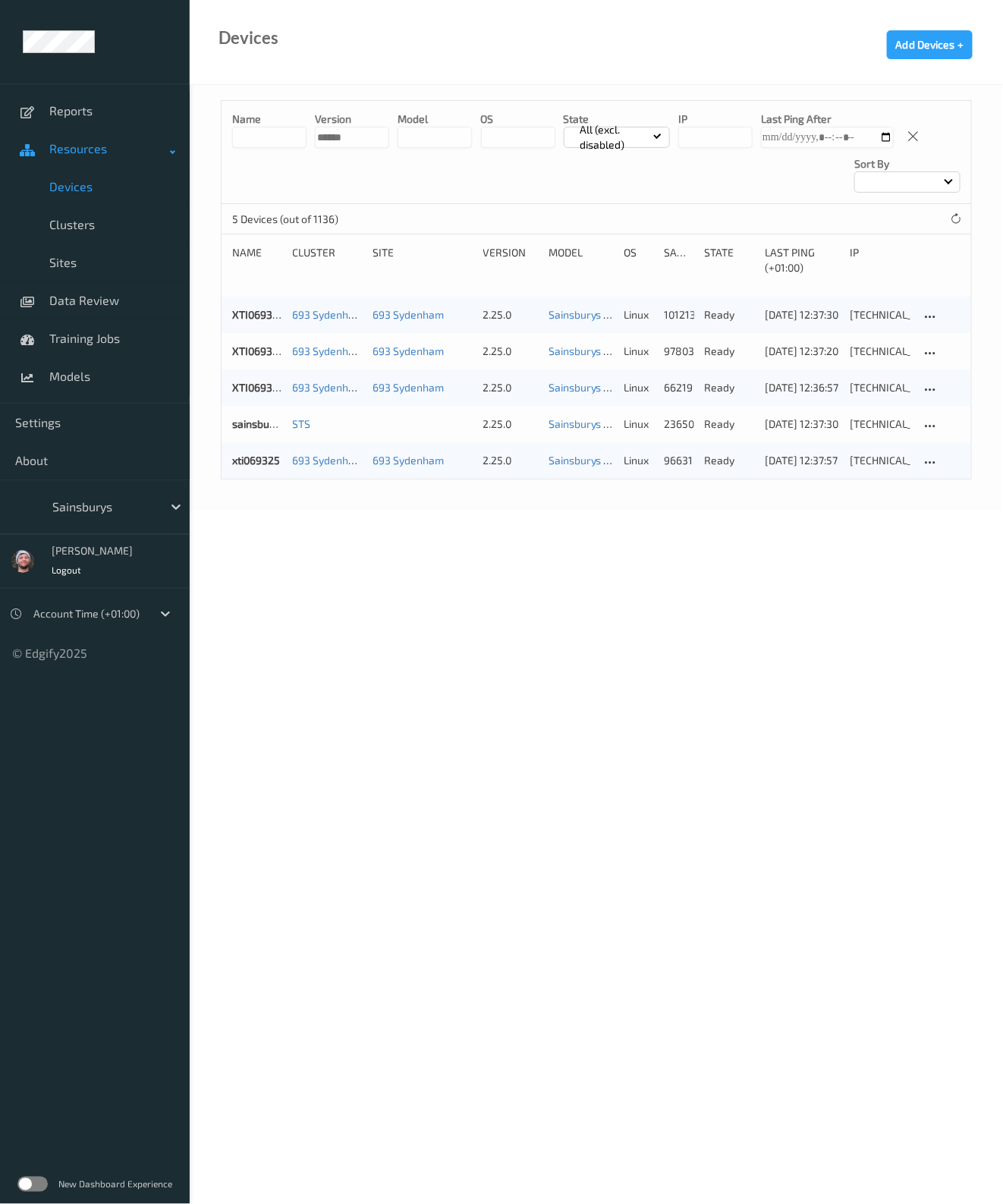
type input "******"
click at [520, 34] on div "Devices Add Devices +" at bounding box center [596, 43] width 814 height 85
click at [507, 555] on body "Reports Resources Devices Clusters Sites Data Review Training Jobs Models Setti…" at bounding box center [501, 602] width 1003 height 1204
click at [318, 147] on input "string" at bounding box center [352, 138] width 75 height 21
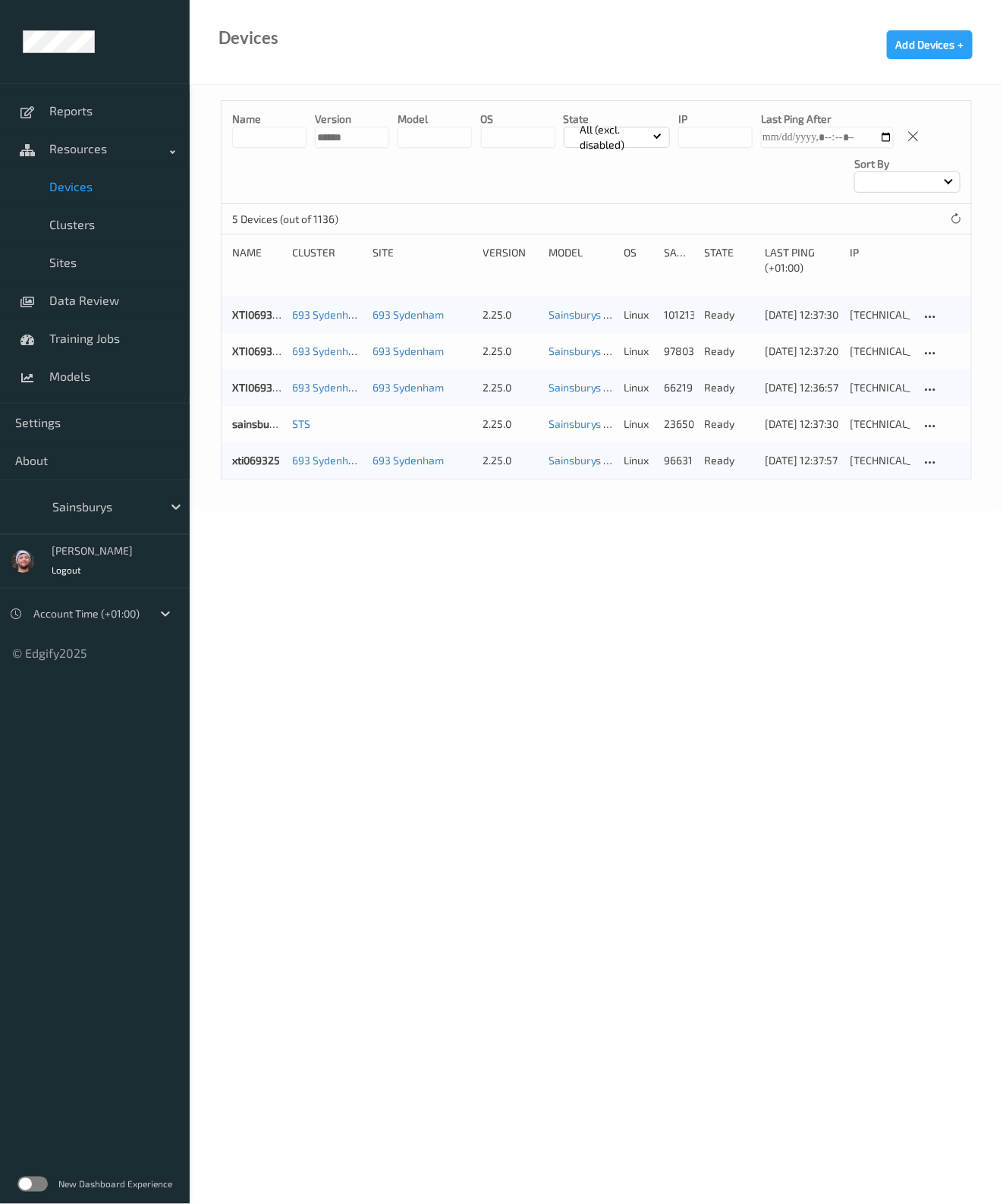
click at [318, 147] on input "string" at bounding box center [352, 138] width 75 height 21
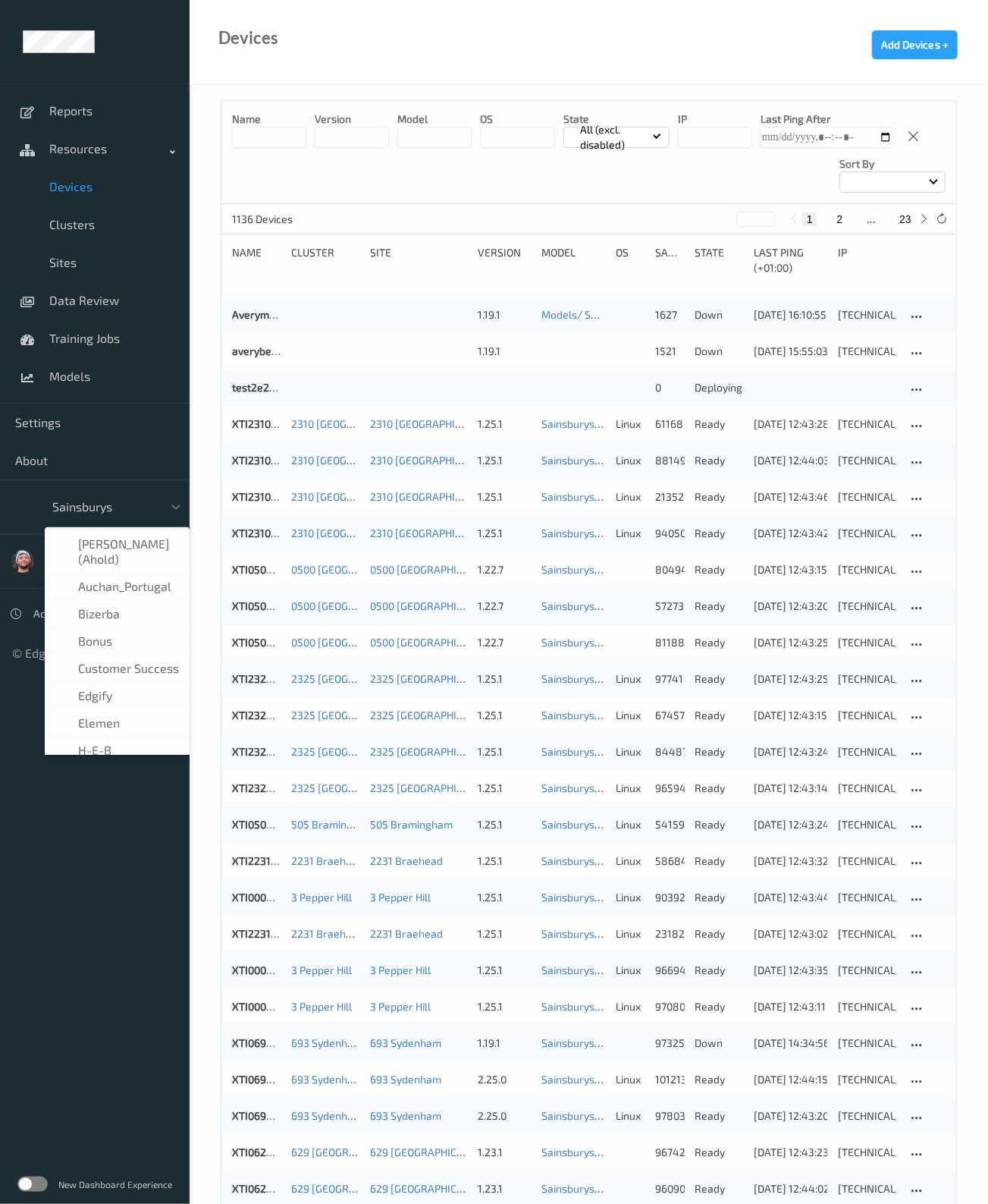
click at [74, 509] on div at bounding box center [103, 507] width 103 height 18
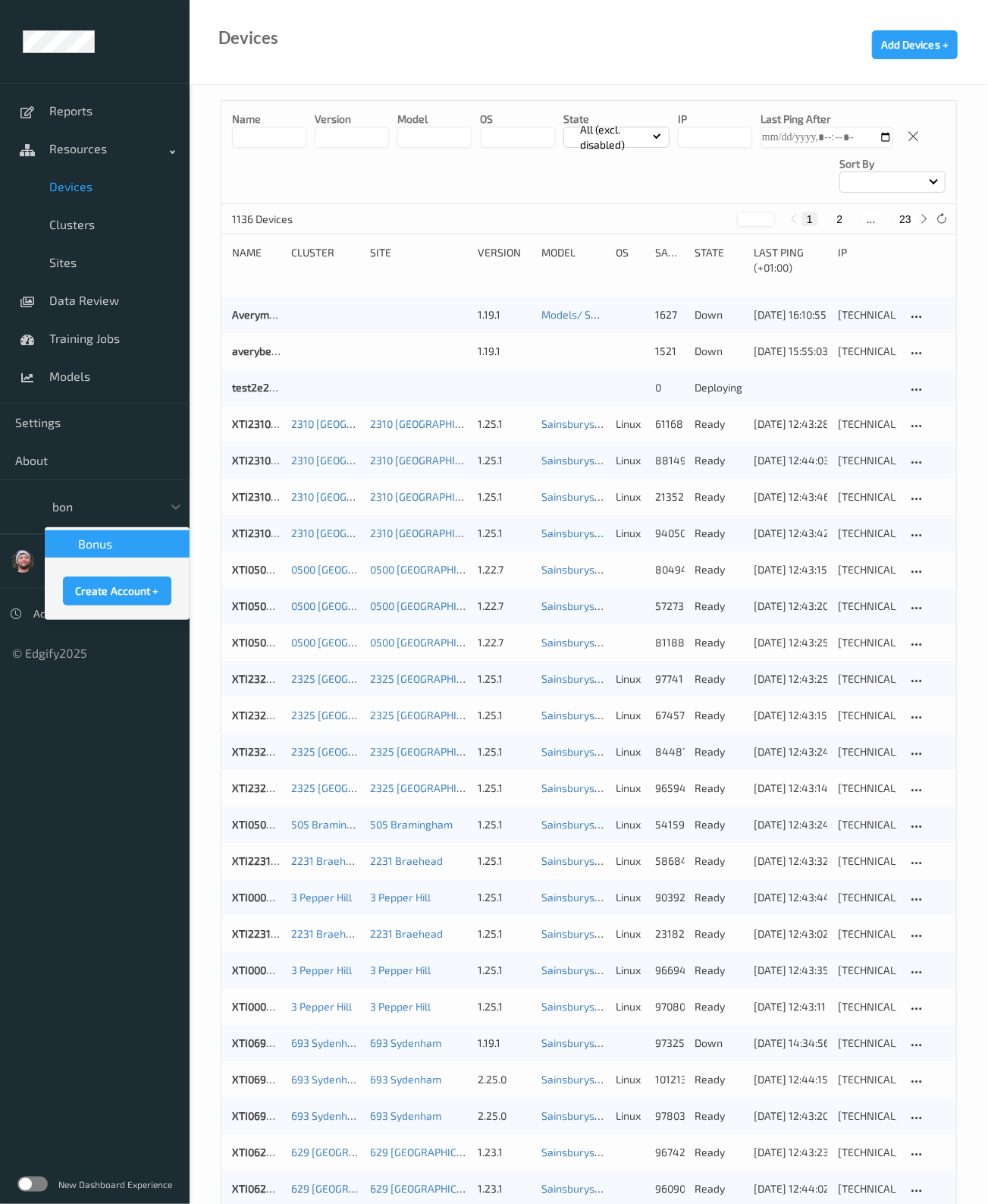
type input "bonu"
